Goal: Complete application form

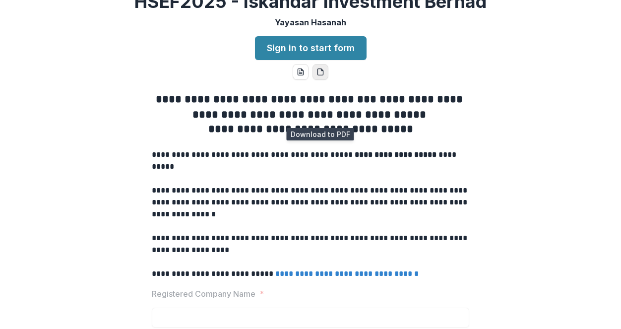
scroll to position [50, 0]
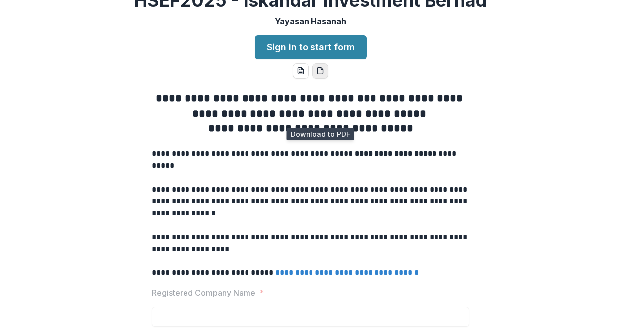
click at [319, 74] on icon "pdf-download" at bounding box center [320, 71] width 5 height 6
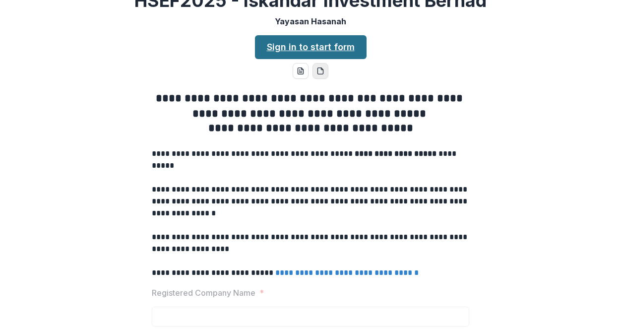
click at [311, 59] on link "Sign in to start form" at bounding box center [311, 47] width 112 height 24
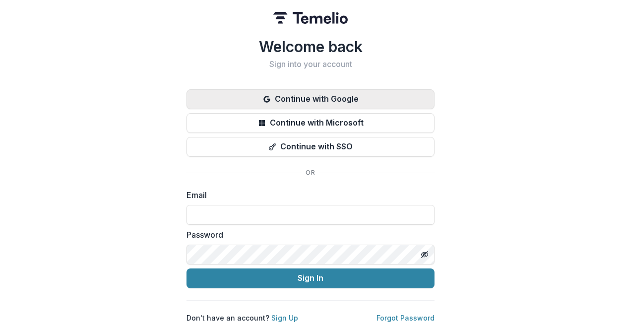
click at [296, 99] on button "Continue with Google" at bounding box center [311, 99] width 248 height 20
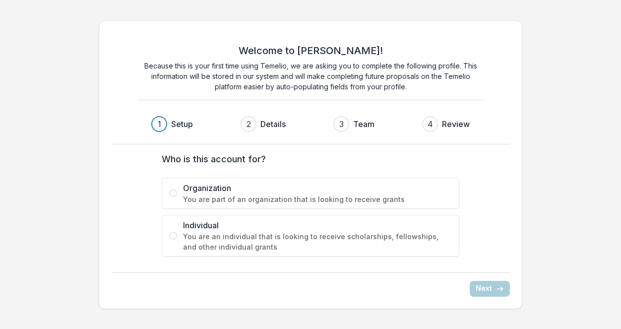
click at [224, 195] on span "You are part of an organization that is looking to receive grants" at bounding box center [317, 199] width 269 height 10
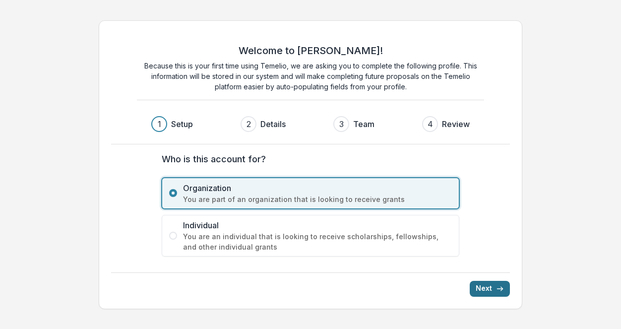
click at [486, 291] on button "Next" at bounding box center [490, 289] width 40 height 16
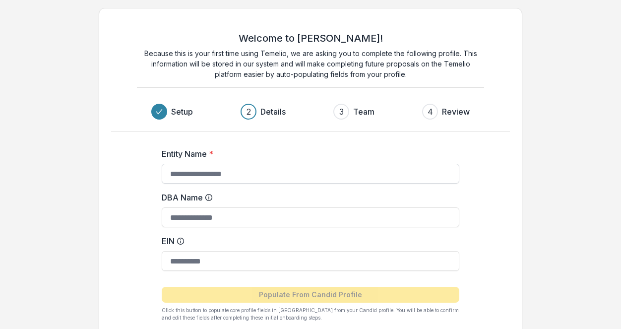
click at [305, 175] on input "Entity Name *" at bounding box center [311, 174] width 298 height 20
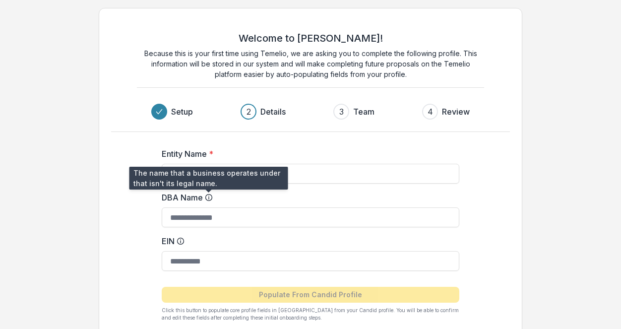
click at [207, 198] on icon at bounding box center [209, 198] width 8 height 8
click at [207, 207] on input "DBA Name" at bounding box center [311, 217] width 298 height 20
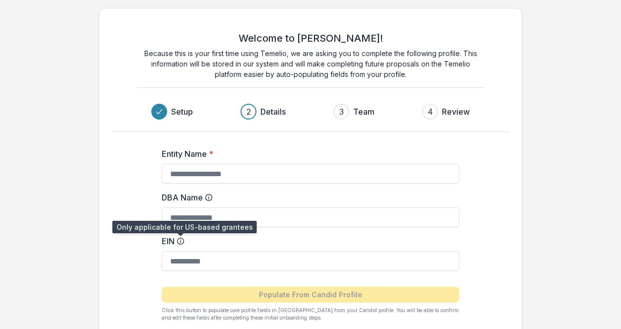
click at [179, 242] on icon at bounding box center [181, 241] width 8 height 8
click at [179, 251] on input "EIN" at bounding box center [311, 261] width 298 height 20
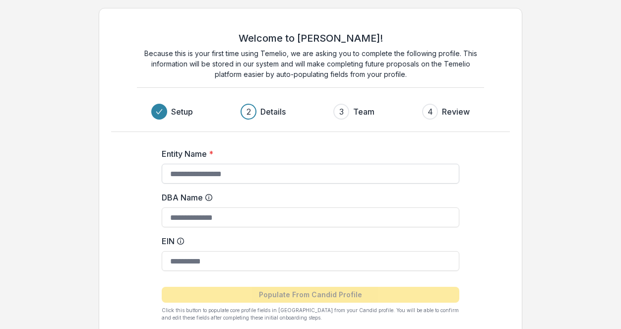
click at [237, 167] on input "Entity Name *" at bounding box center [311, 174] width 298 height 20
type input "**********"
click at [203, 222] on input "DBA Name" at bounding box center [311, 217] width 298 height 20
click at [116, 228] on div "**********" at bounding box center [310, 231] width 397 height 198
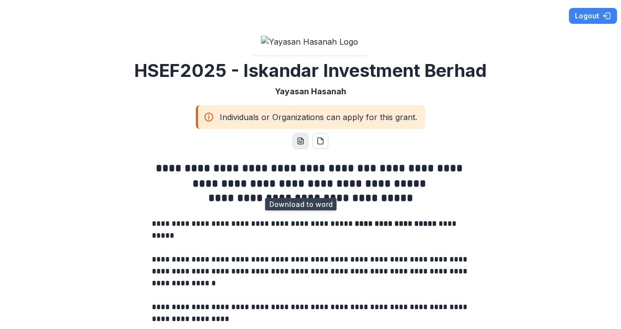
click at [300, 141] on line "word-download" at bounding box center [300, 141] width 3 height 0
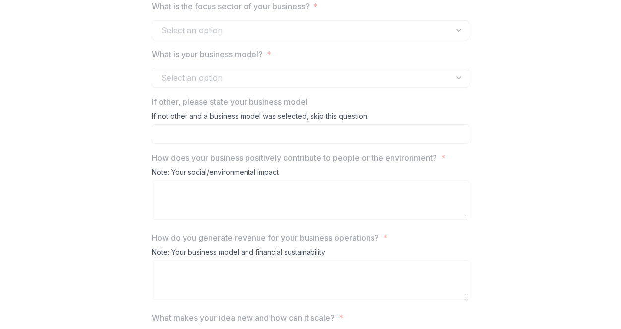
scroll to position [1206, 0]
